Goal: Information Seeking & Learning: Learn about a topic

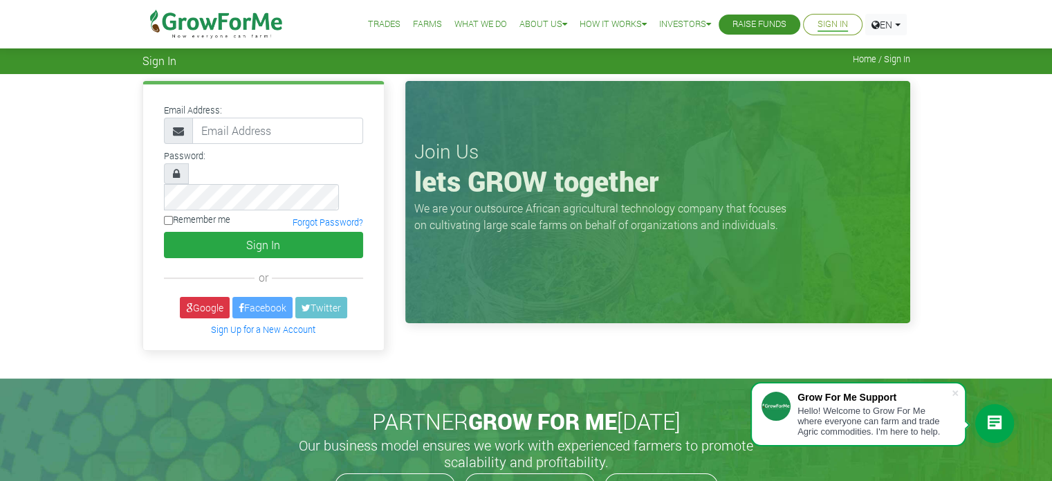
drag, startPoint x: 0, startPoint y: 0, endPoint x: 374, endPoint y: 24, distance: 374.4
click at [374, 24] on link "Trades" at bounding box center [384, 24] width 33 height 15
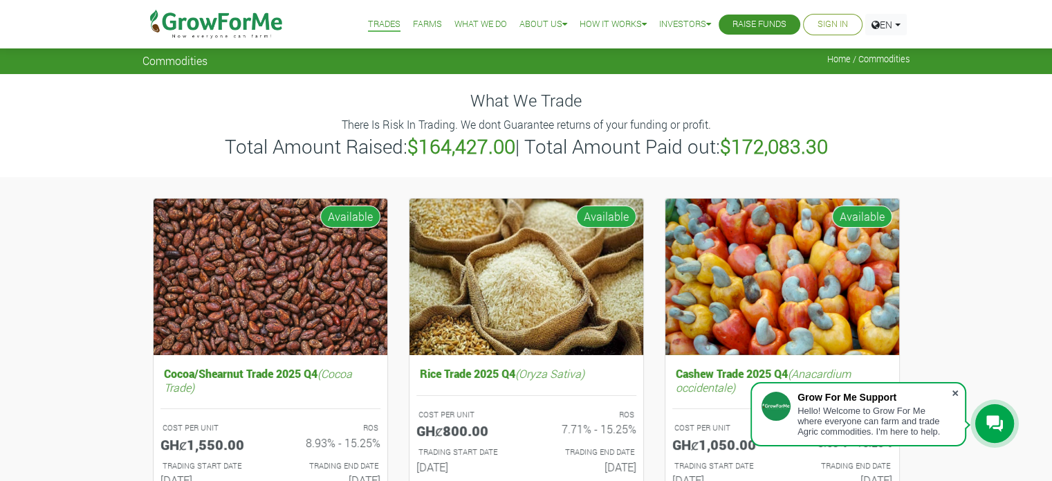
click at [956, 393] on span at bounding box center [956, 393] width 14 height 14
